Goal: Browse casually

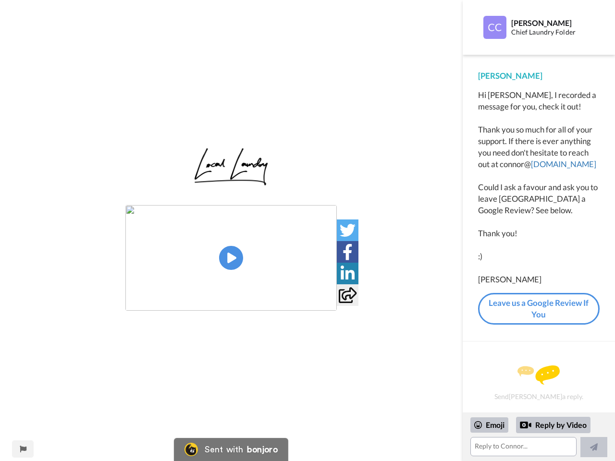
click at [231, 258] on img at bounding box center [230, 258] width 211 height 106
click at [347, 230] on icon at bounding box center [347, 230] width 16 height 16
click at [347, 252] on icon at bounding box center [347, 252] width 10 height 16
click at [347, 273] on icon at bounding box center [347, 274] width 14 height 16
click at [347, 295] on icon at bounding box center [348, 295] width 18 height 16
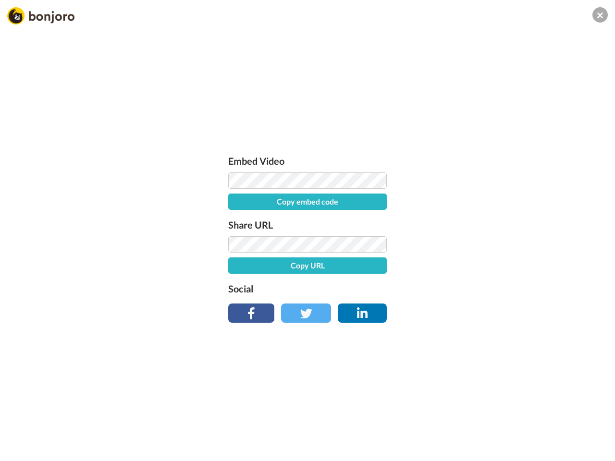
click at [23, 449] on div "Embed Video Copy embed code Share URL Copy URL Social" at bounding box center [307, 282] width 615 height 461
click at [538, 437] on div "Embed Video Copy embed code Share URL Copy URL Social" at bounding box center [307, 282] width 615 height 461
click at [489, 425] on div "Embed Video Copy embed code Share URL Copy URL Social" at bounding box center [307, 282] width 615 height 461
click at [553, 425] on div "Embed Video Copy embed code Share URL Copy URL Social" at bounding box center [307, 282] width 615 height 461
click at [594, 447] on div "Embed Video Copy embed code Share URL Copy URL Social" at bounding box center [307, 282] width 615 height 461
